Goal: Task Accomplishment & Management: Use online tool/utility

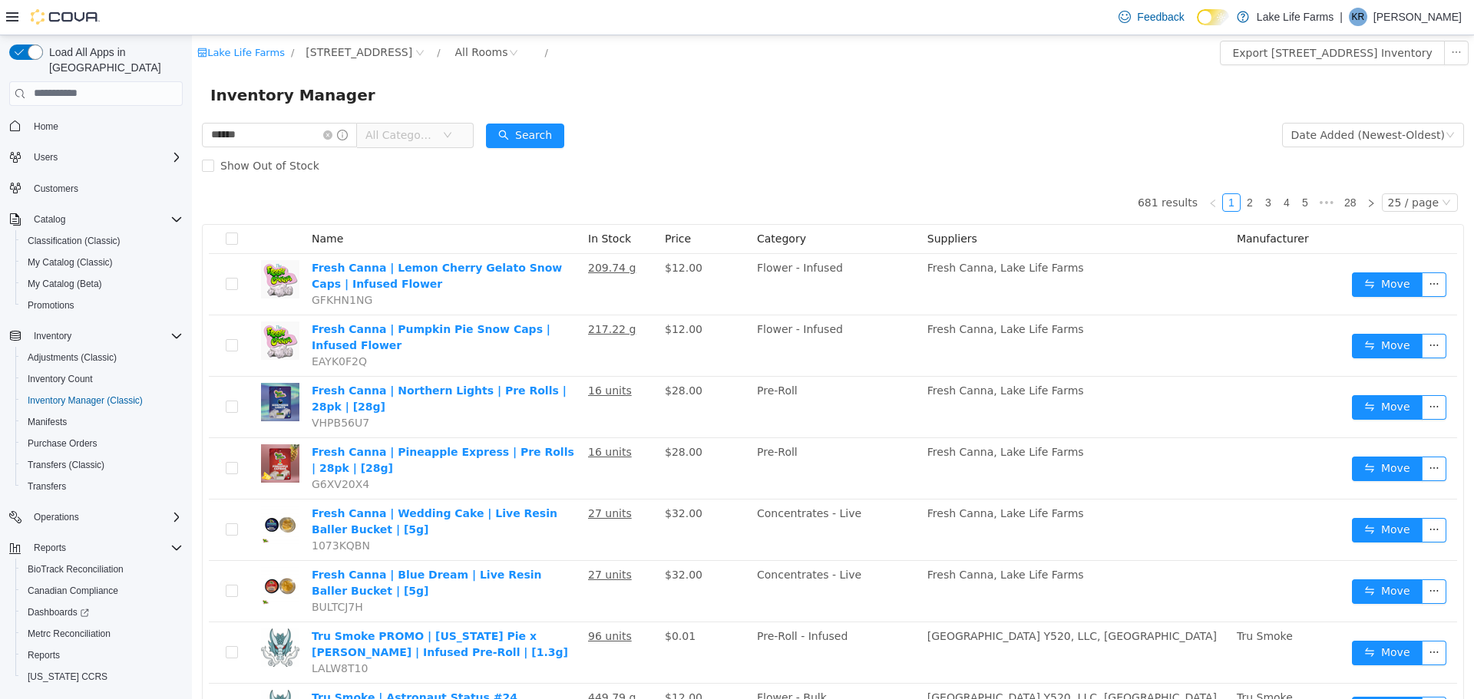
type input "******"
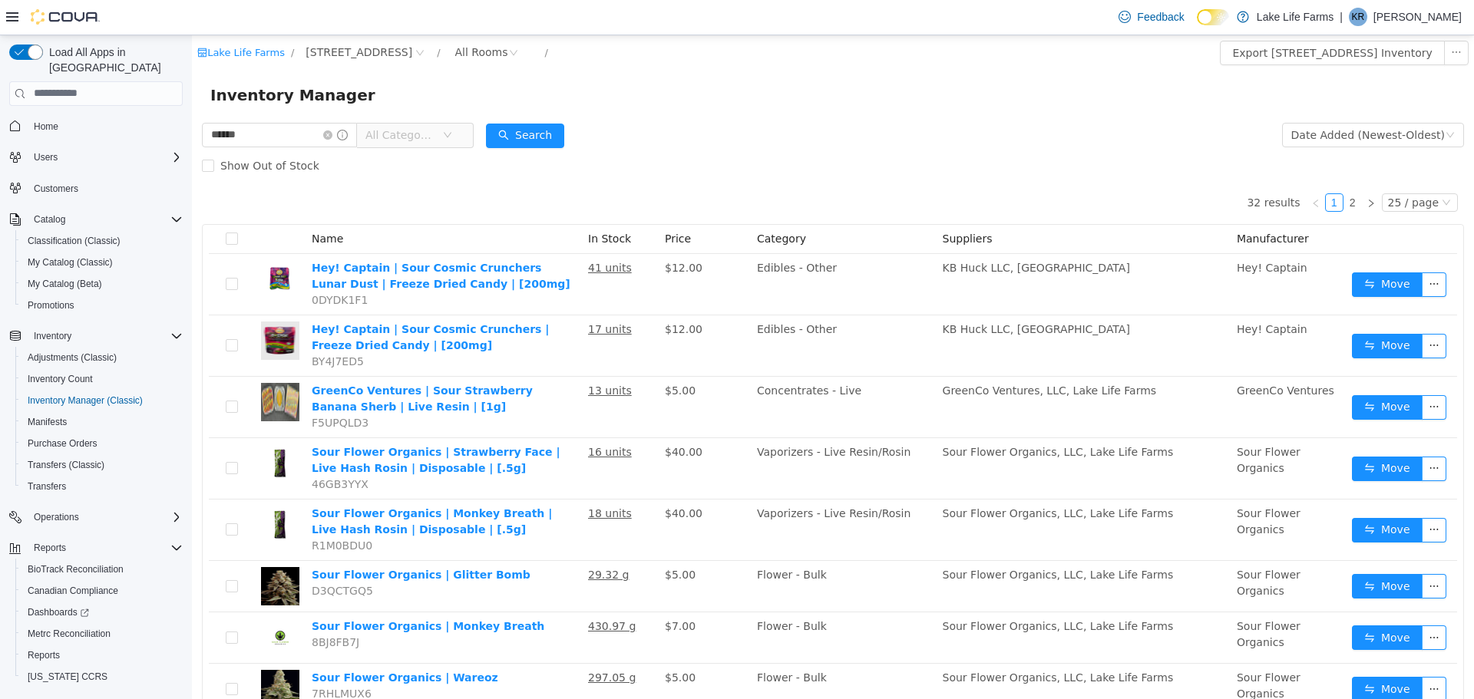
click at [435, 135] on span "All Categories" at bounding box center [400, 134] width 70 height 15
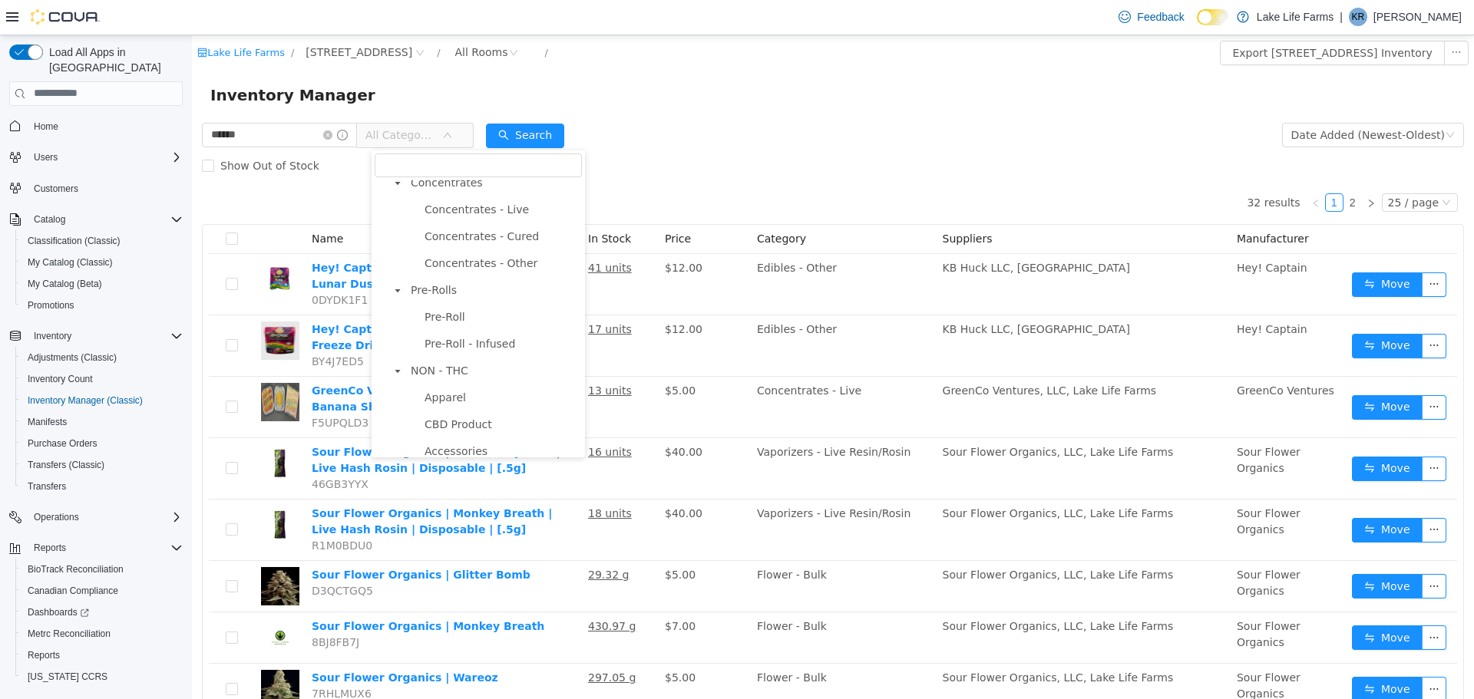
scroll to position [489, 0]
click at [490, 328] on span "Pre-Roll - Infused" at bounding box center [469, 332] width 91 height 12
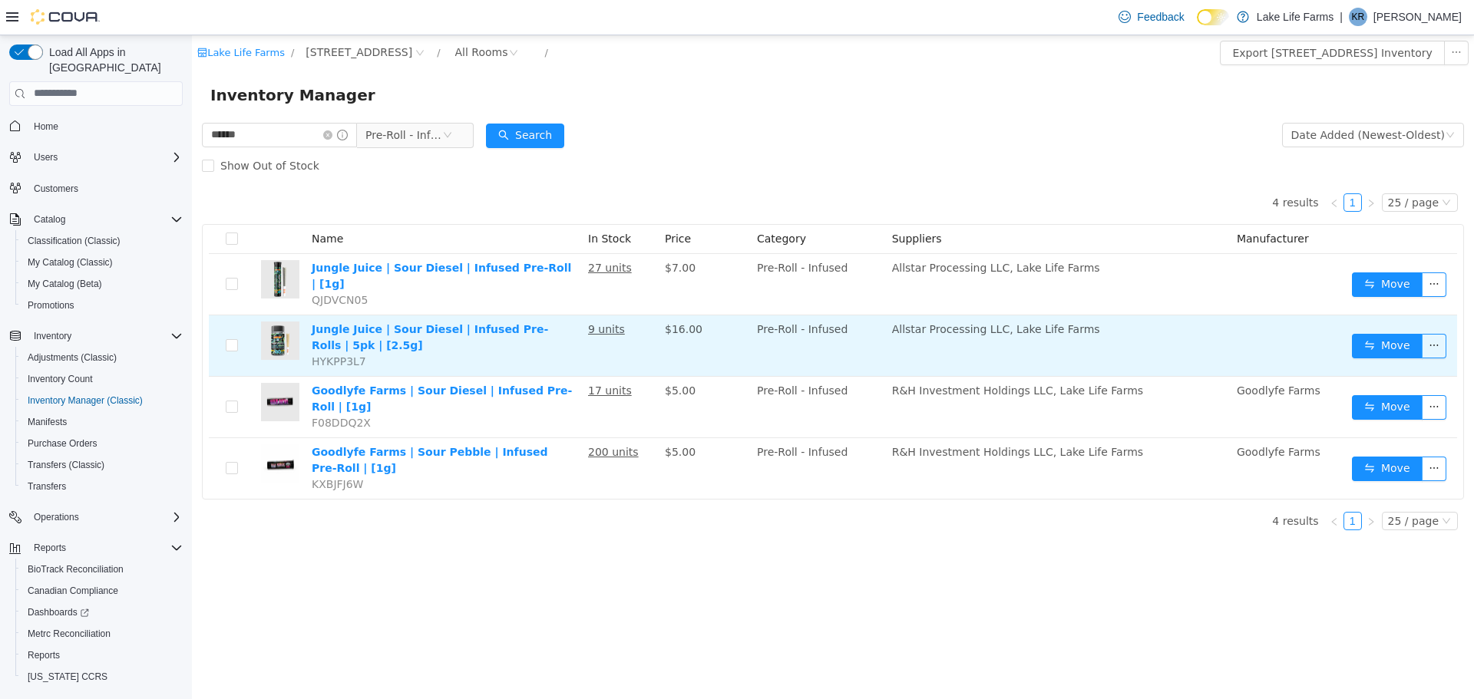
click at [1399, 320] on td "Move" at bounding box center [1401, 345] width 111 height 61
click at [1390, 343] on button "Move" at bounding box center [1387, 345] width 71 height 25
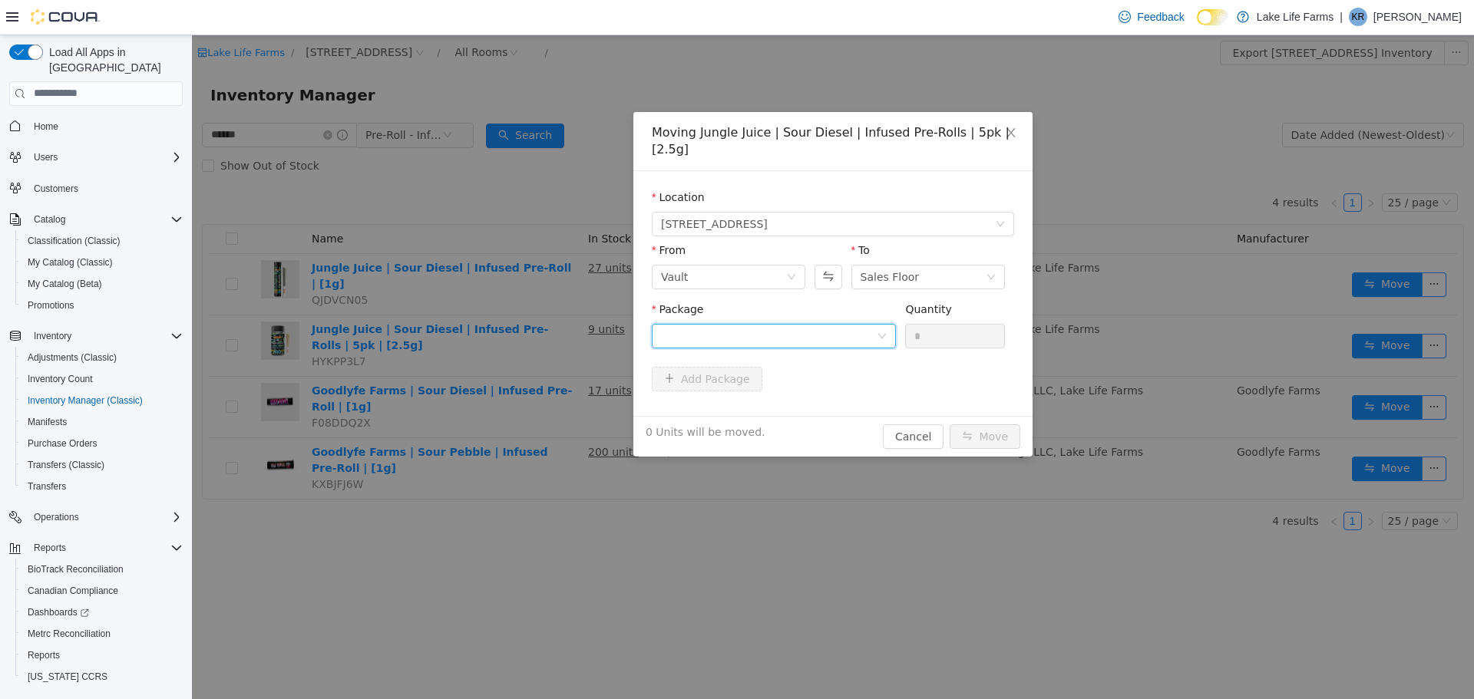
click at [892, 332] on div at bounding box center [774, 335] width 244 height 25
click at [841, 405] on li "1A4050300048DA3000296581 Quantity : 9 Units" at bounding box center [774, 398] width 244 height 41
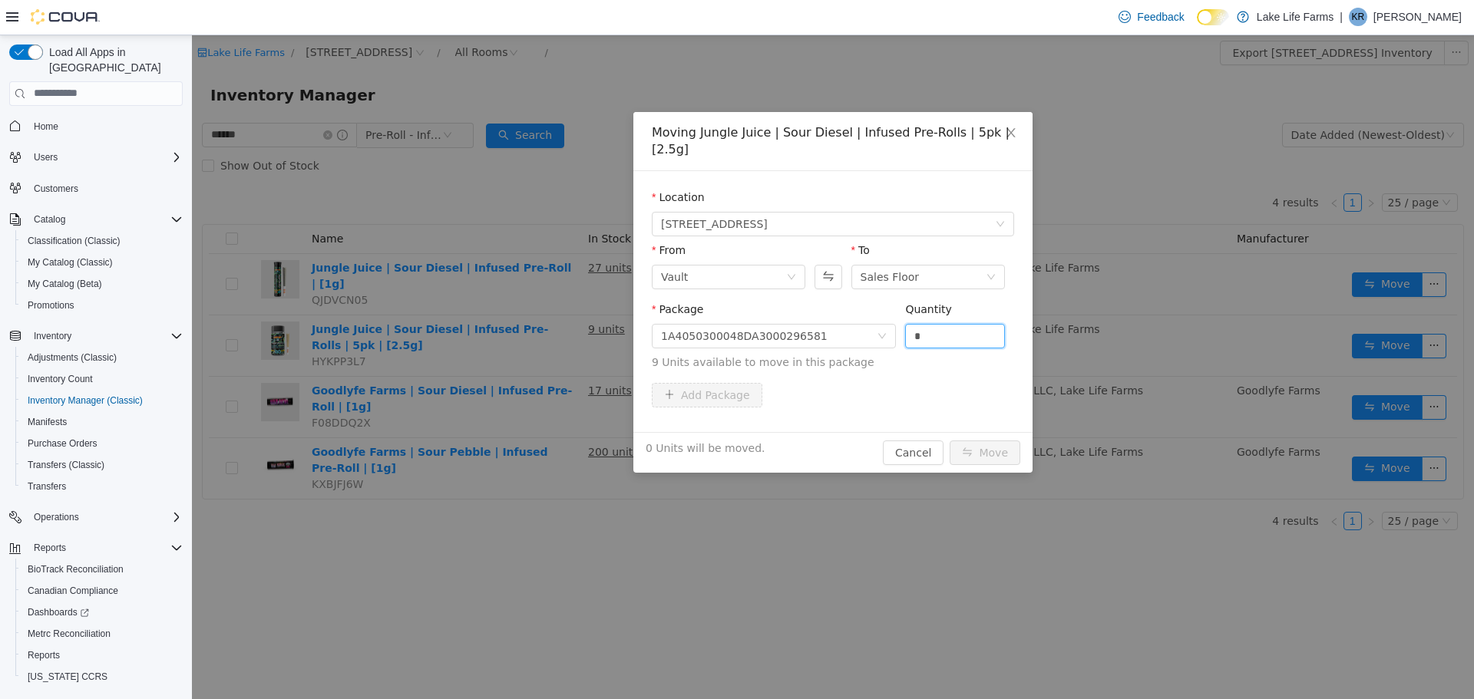
drag, startPoint x: 939, startPoint y: 330, endPoint x: 874, endPoint y: 349, distance: 67.3
click at [874, 349] on span "Package 1A4050300048DA3000296581 Quantity * 9 Units available to move in this p…" at bounding box center [833, 336] width 362 height 68
type input "*"
click at [978, 441] on button "Move" at bounding box center [985, 452] width 71 height 25
